Goal: Contribute content: Contribute content

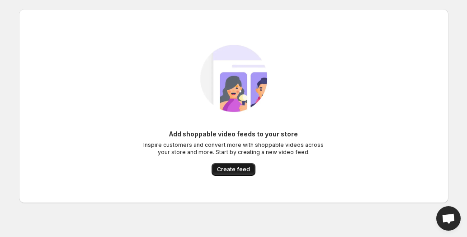
click at [225, 169] on span "Create feed" at bounding box center [233, 169] width 33 height 7
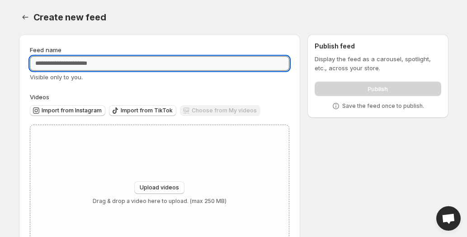
click at [60, 65] on input "Feed name" at bounding box center [160, 63] width 260 height 14
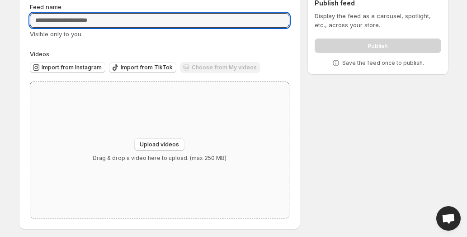
scroll to position [46, 0]
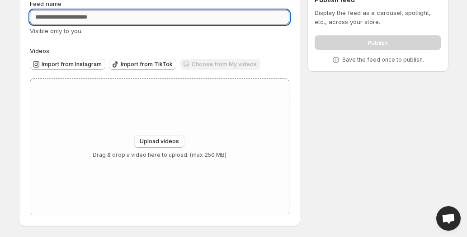
click at [62, 16] on input "Feed name" at bounding box center [160, 17] width 260 height 14
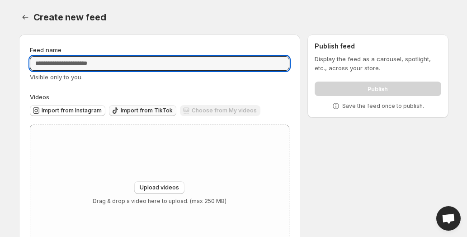
click at [136, 112] on span "Import from TikTok" at bounding box center [147, 110] width 52 height 7
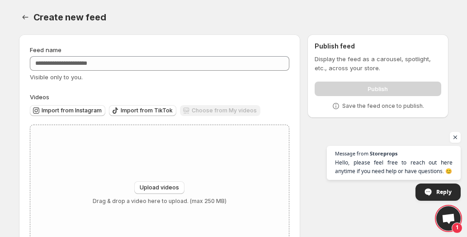
click at [459, 213] on span "1" at bounding box center [448, 218] width 24 height 24
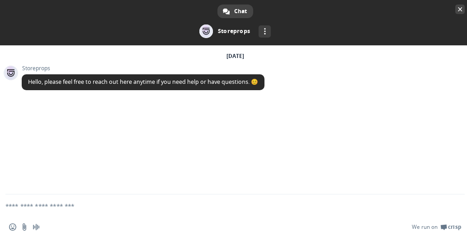
click at [455, 11] on span at bounding box center [235, 22] width 470 height 45
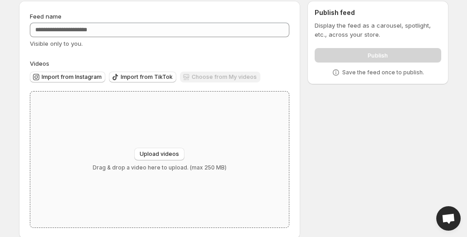
scroll to position [46, 0]
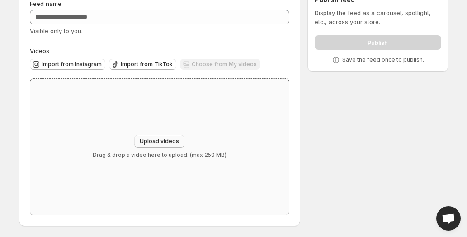
click at [167, 136] on button "Upload videos" at bounding box center [159, 141] width 50 height 13
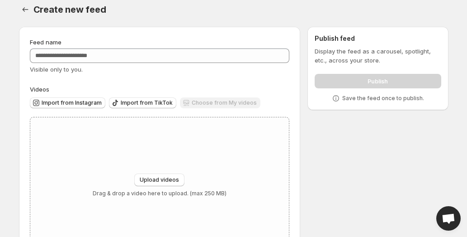
scroll to position [0, 0]
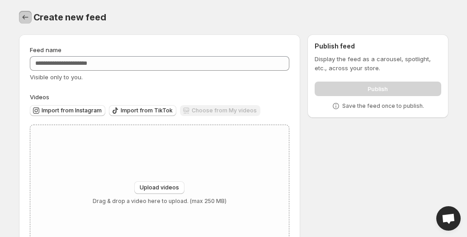
click at [22, 14] on icon "Settings" at bounding box center [25, 17] width 9 height 9
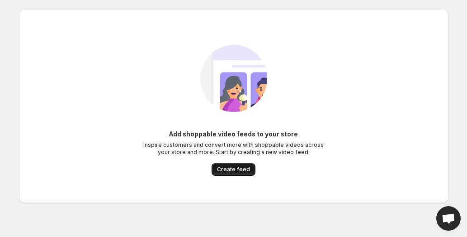
click at [223, 171] on span "Create feed" at bounding box center [233, 169] width 33 height 7
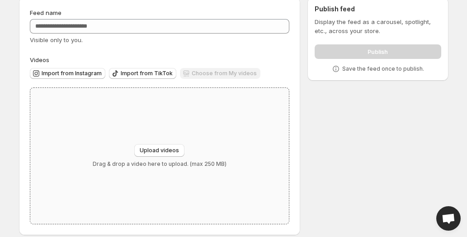
scroll to position [46, 0]
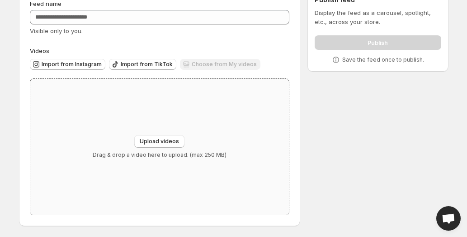
click at [149, 119] on div "Upload videos Drag & drop a video here to upload. (max 250 MB)" at bounding box center [159, 147] width 259 height 136
type input "**********"
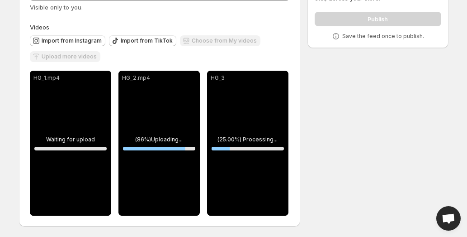
scroll to position [71, 0]
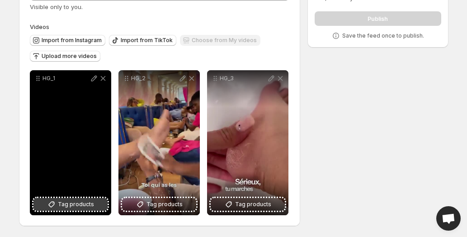
click at [84, 203] on span "Tag products" at bounding box center [76, 203] width 36 height 9
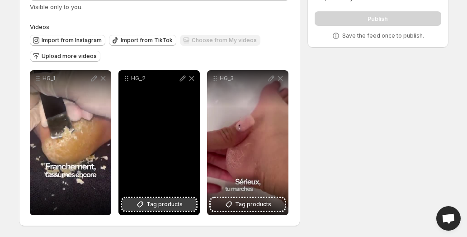
click at [143, 204] on icon at bounding box center [140, 204] width 6 height 6
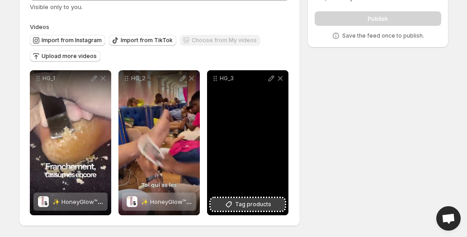
click at [236, 207] on span "Tag products" at bounding box center [253, 203] width 36 height 9
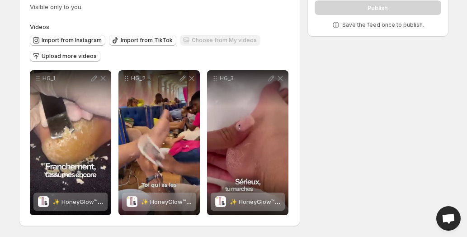
click at [54, 6] on span "Visible only to you." at bounding box center [56, 6] width 53 height 7
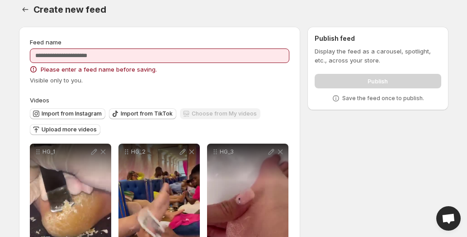
scroll to position [0, 0]
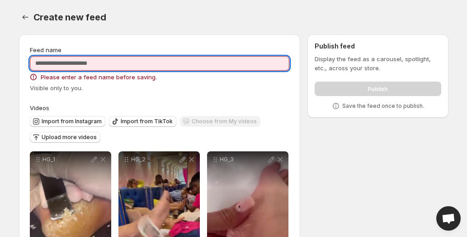
click at [74, 65] on input "Feed name" at bounding box center [160, 63] width 260 height 14
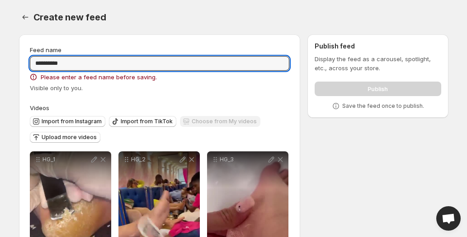
type input "**********"
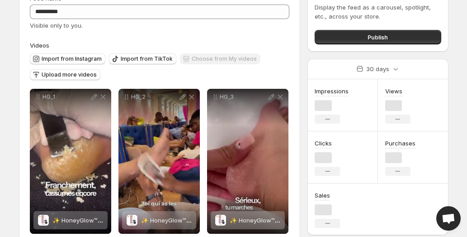
scroll to position [71, 0]
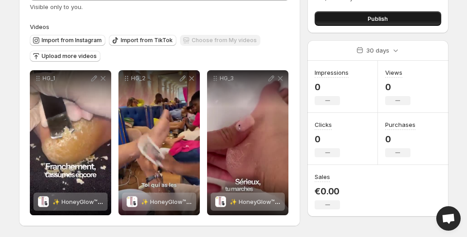
click at [349, 20] on button "Publish" at bounding box center [378, 18] width 126 height 14
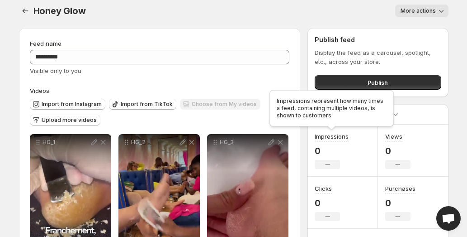
scroll to position [0, 0]
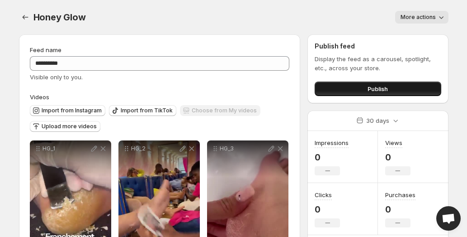
click at [352, 85] on button "Publish" at bounding box center [378, 88] width 126 height 14
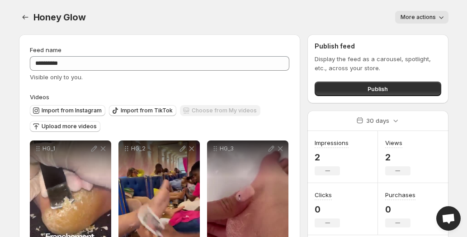
click at [417, 16] on span "More actions" at bounding box center [418, 17] width 35 height 7
click at [364, 27] on div "Honey Glow. This page is ready Honey Glow More actions More actions More actions" at bounding box center [234, 17] width 430 height 34
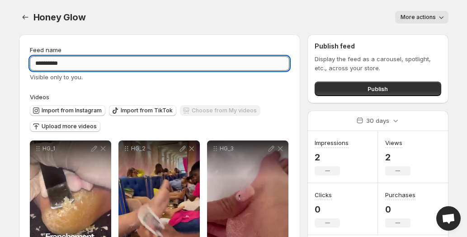
drag, startPoint x: 109, startPoint y: 62, endPoint x: 239, endPoint y: 65, distance: 130.8
click at [109, 62] on input "**********" at bounding box center [160, 63] width 260 height 14
click at [424, 12] on button "More actions" at bounding box center [421, 17] width 53 height 13
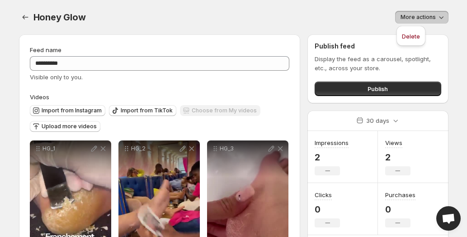
click at [419, 13] on button "More actions" at bounding box center [421, 17] width 53 height 13
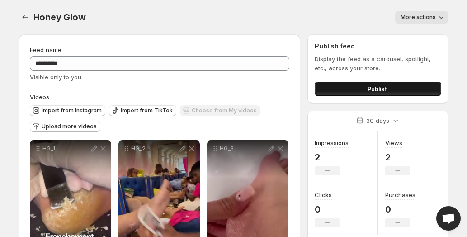
click at [331, 94] on button "Publish" at bounding box center [378, 88] width 126 height 14
click at [363, 91] on button "Publish" at bounding box center [378, 88] width 126 height 14
click at [361, 86] on button "Publish" at bounding box center [378, 88] width 126 height 14
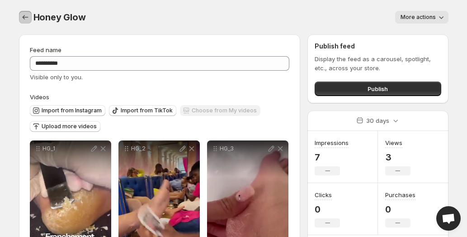
click at [27, 12] on button "Settings" at bounding box center [25, 17] width 13 height 13
